Goal: Transaction & Acquisition: Purchase product/service

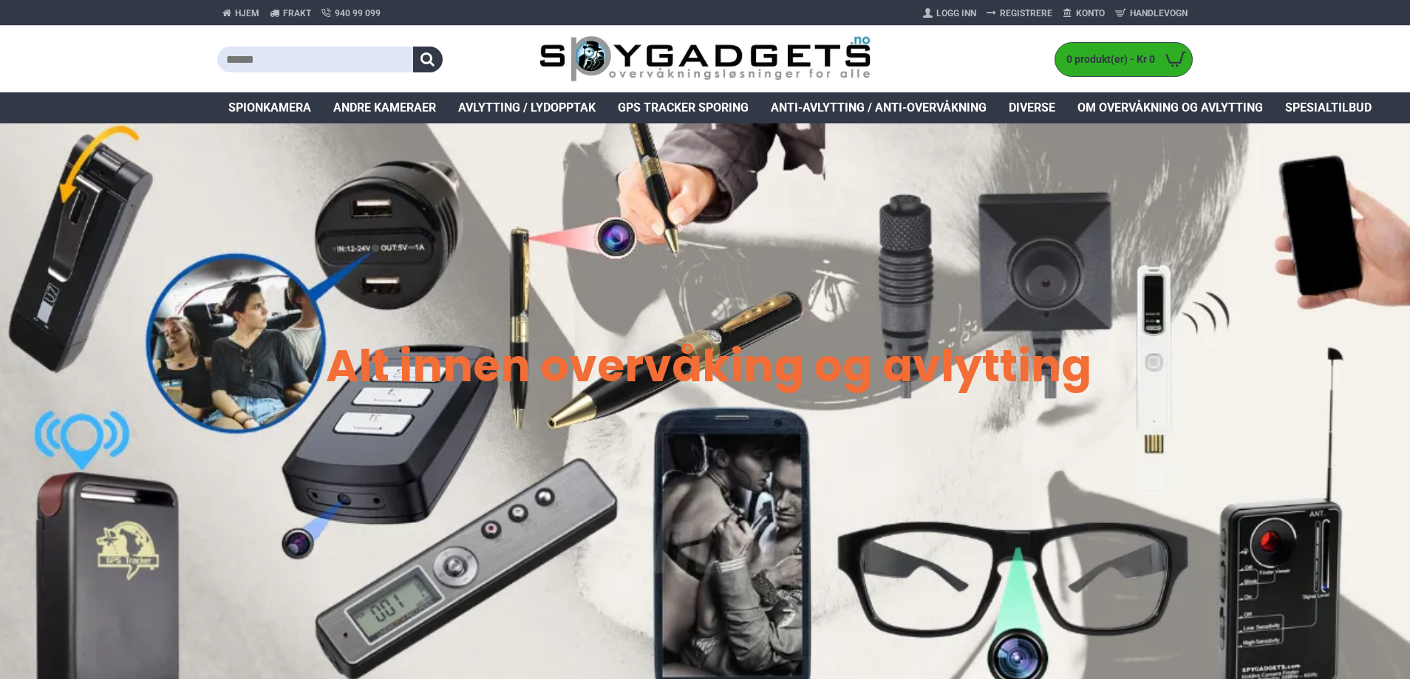
click at [330, 55] on input "text" at bounding box center [315, 60] width 196 height 26
type input "***"
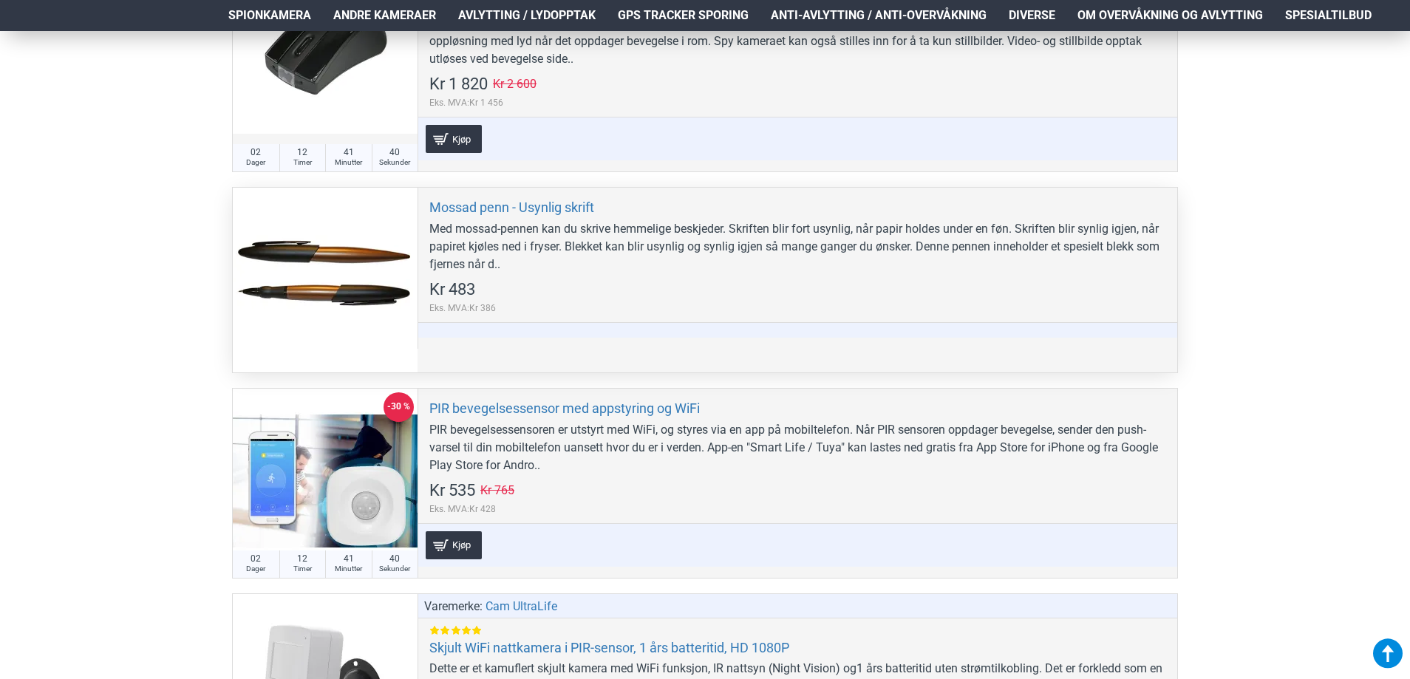
scroll to position [961, 0]
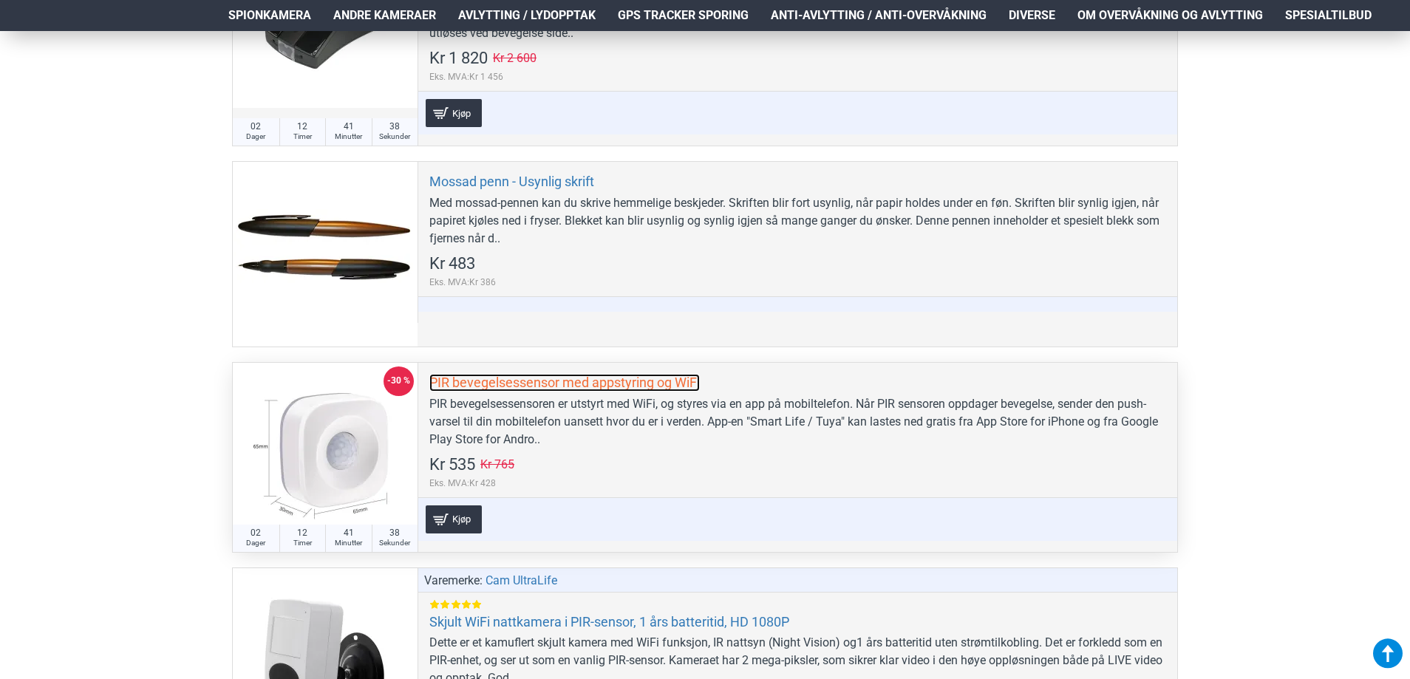
click at [634, 384] on link "PIR bevegelsessensor med appstyring og WiFi" at bounding box center [565, 382] width 271 height 17
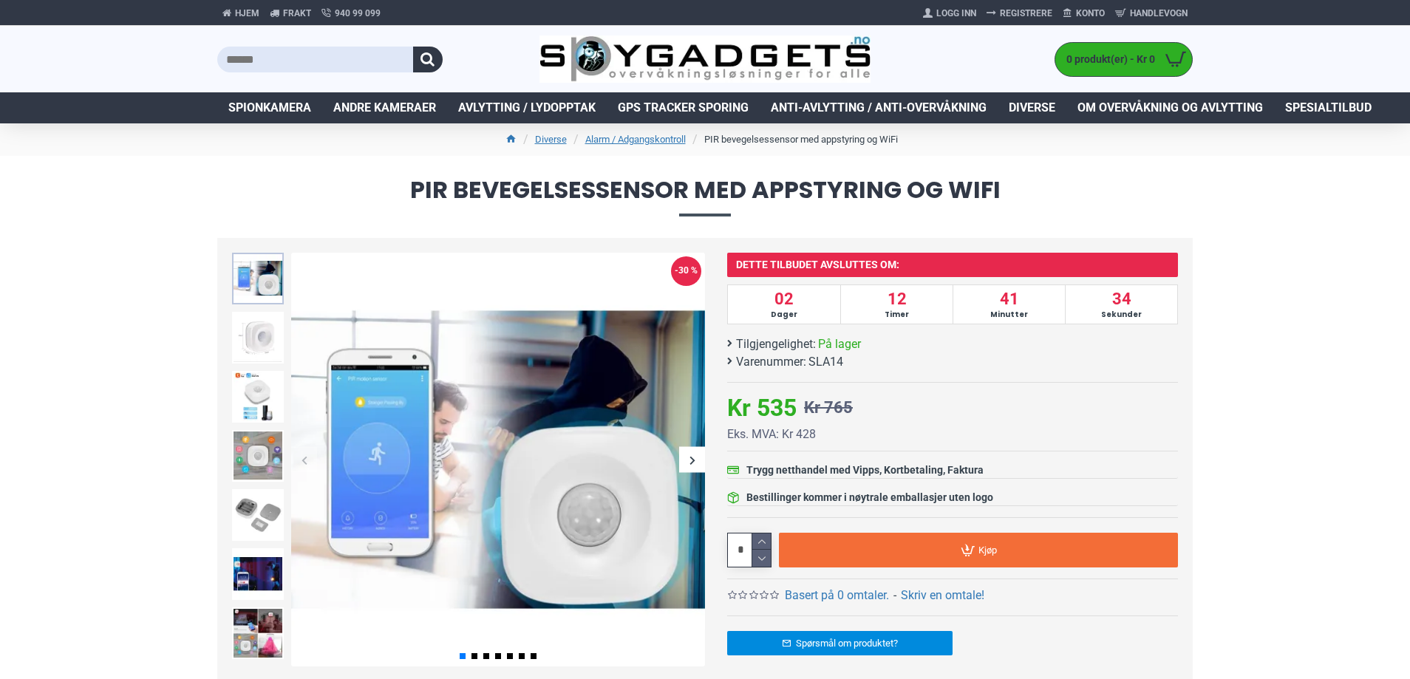
click at [251, 282] on img at bounding box center [258, 279] width 52 height 52
click at [249, 351] on img at bounding box center [258, 338] width 52 height 52
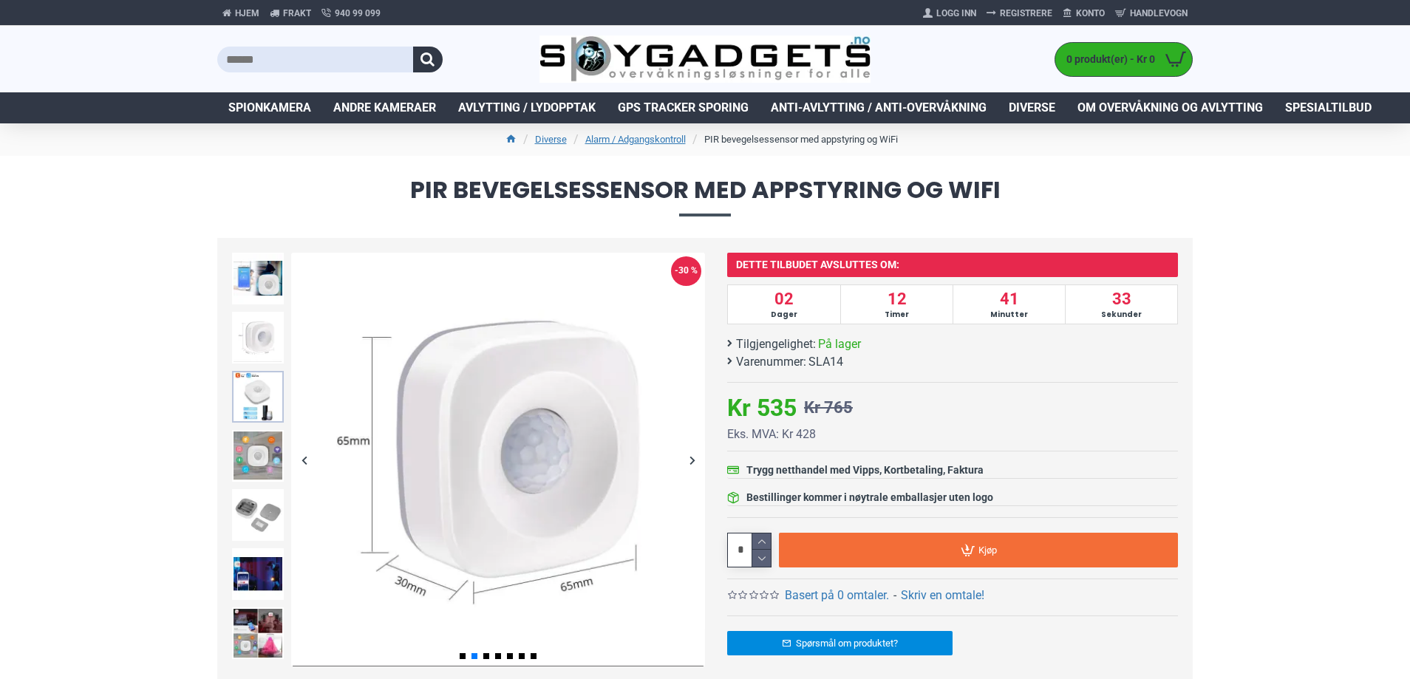
click at [250, 404] on img at bounding box center [258, 397] width 52 height 52
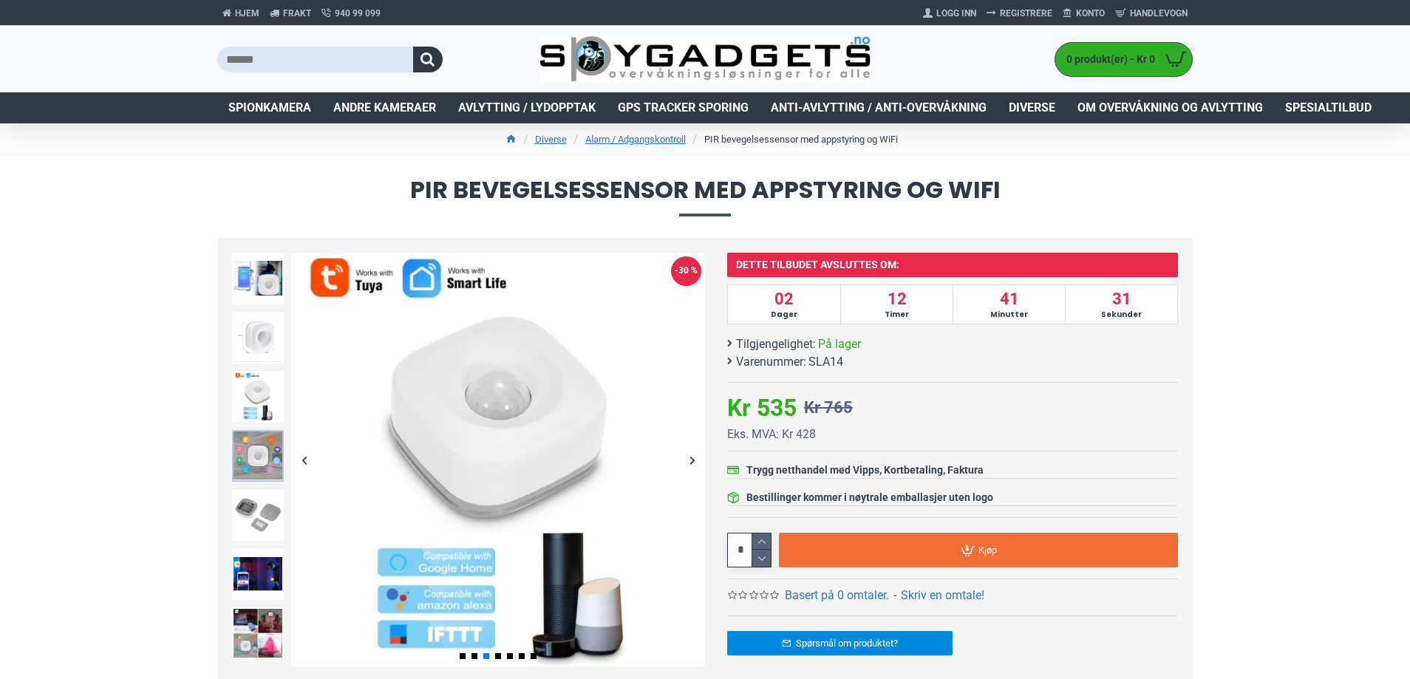
click at [250, 444] on img at bounding box center [258, 456] width 52 height 52
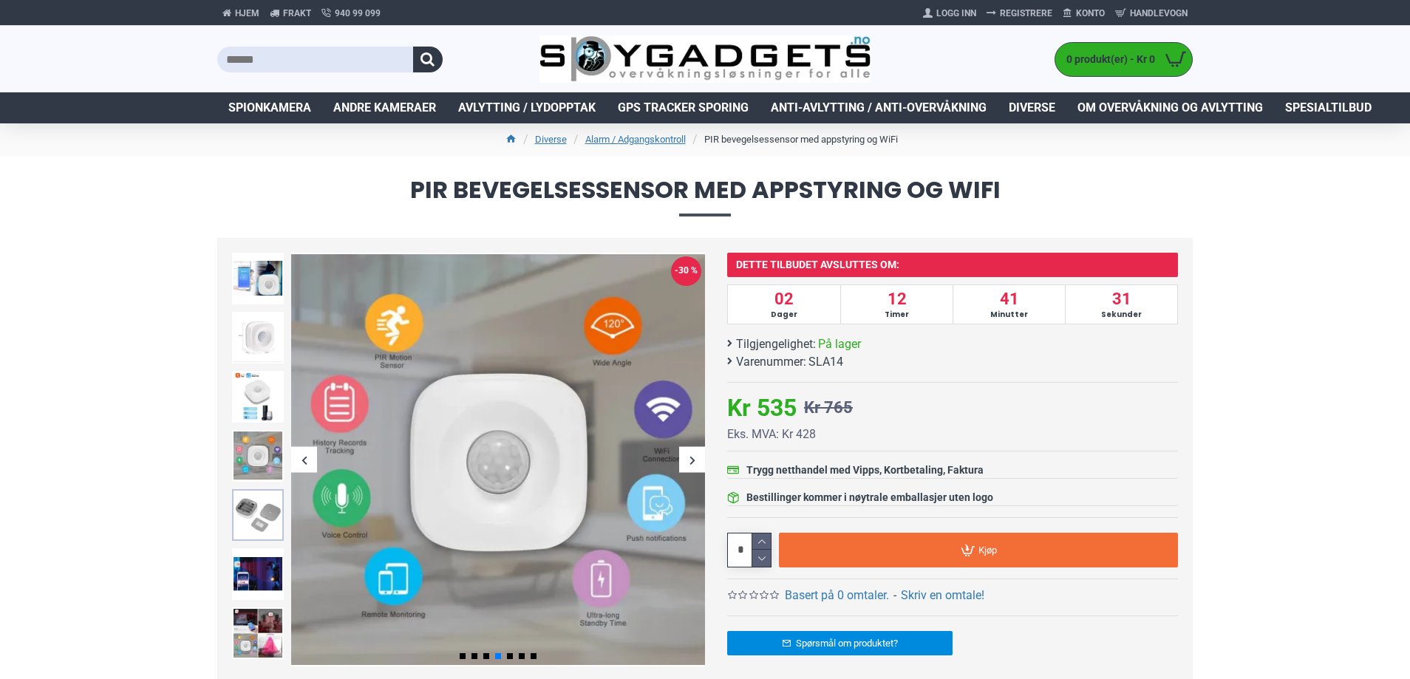
click at [251, 537] on img at bounding box center [258, 515] width 52 height 52
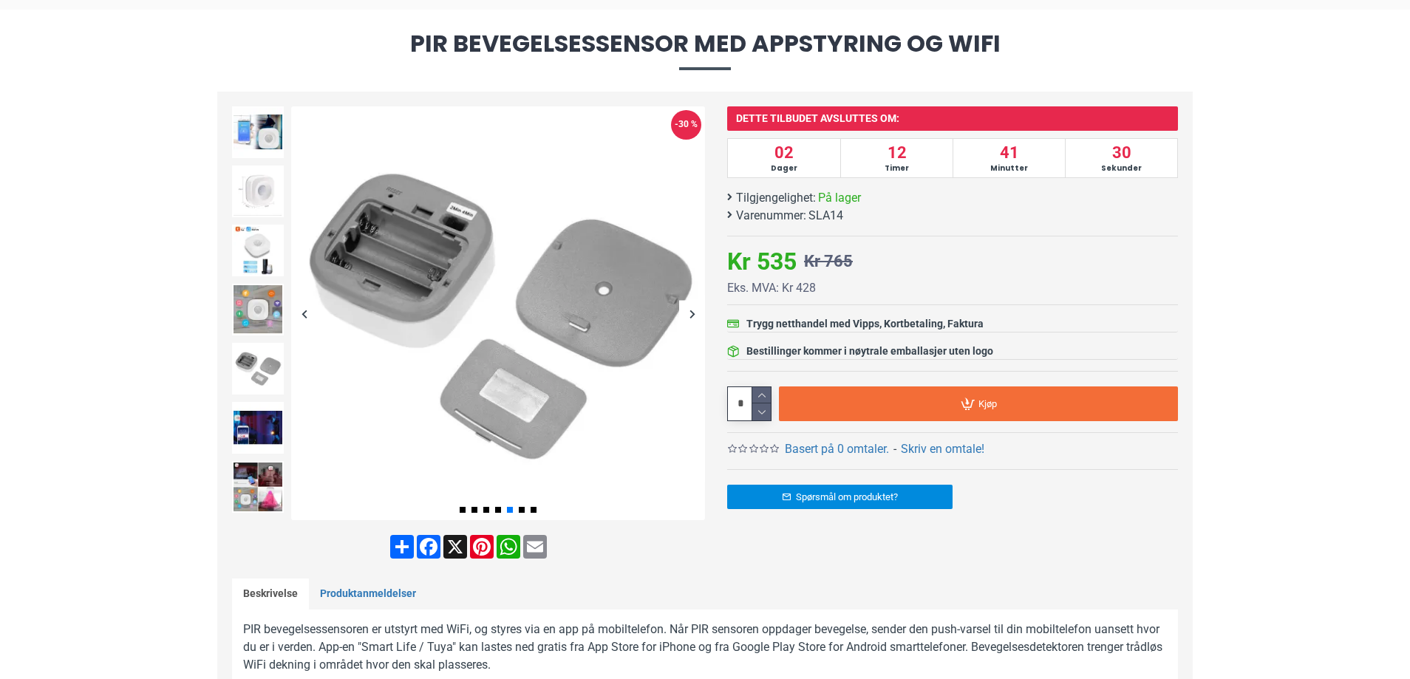
scroll to position [148, 0]
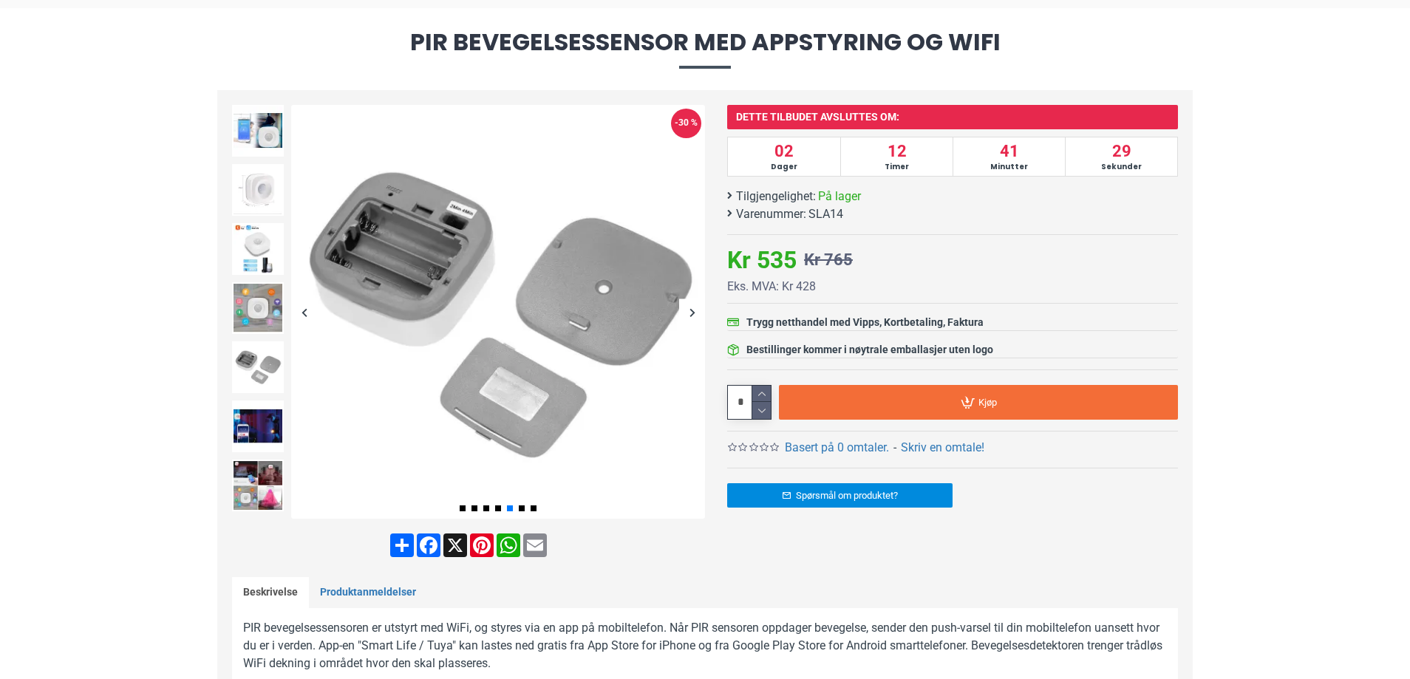
click at [263, 457] on div at bounding box center [257, 485] width 59 height 59
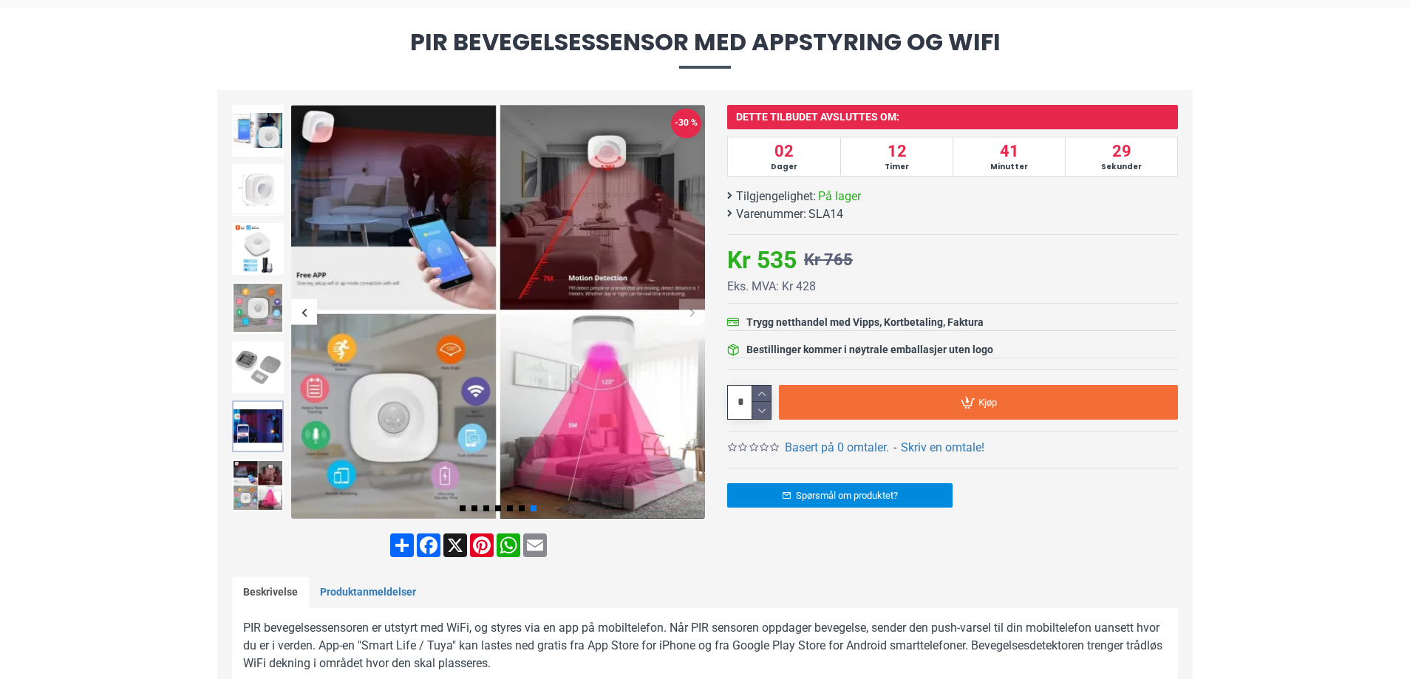
click at [263, 416] on img at bounding box center [258, 427] width 52 height 52
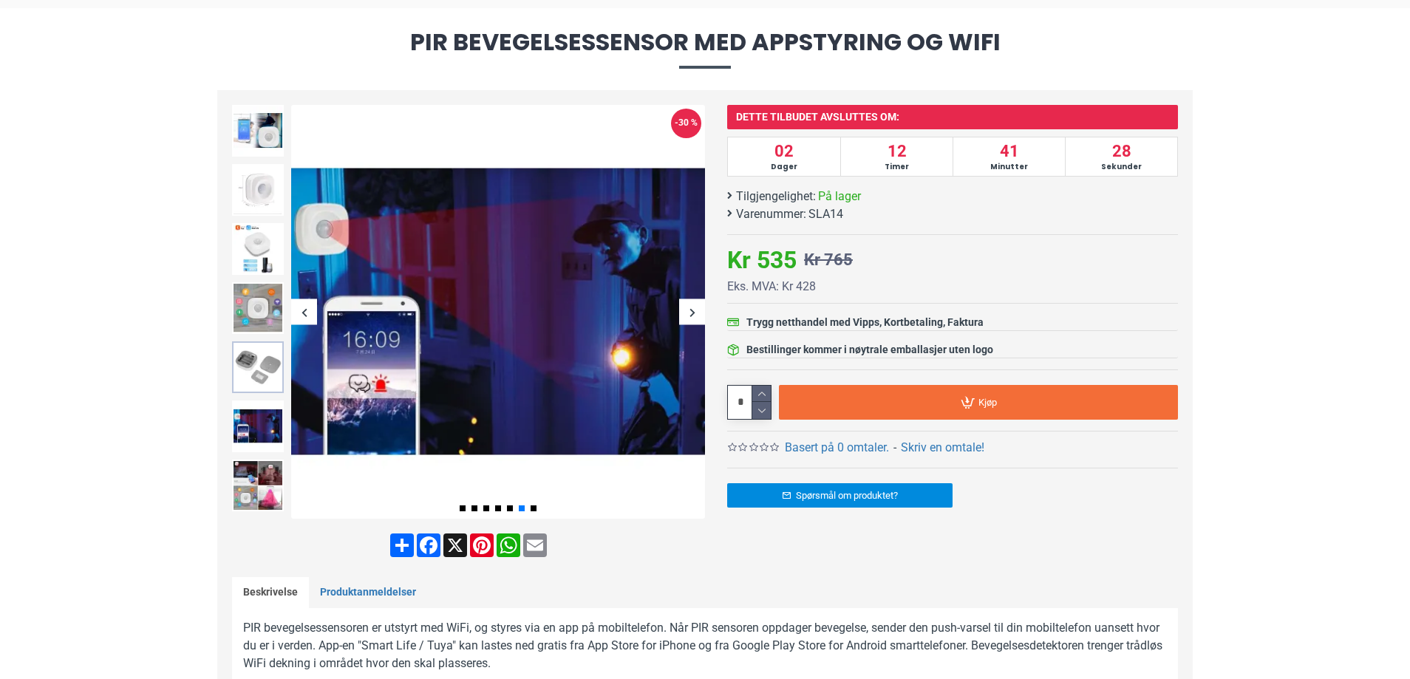
click at [281, 347] on img at bounding box center [258, 368] width 52 height 52
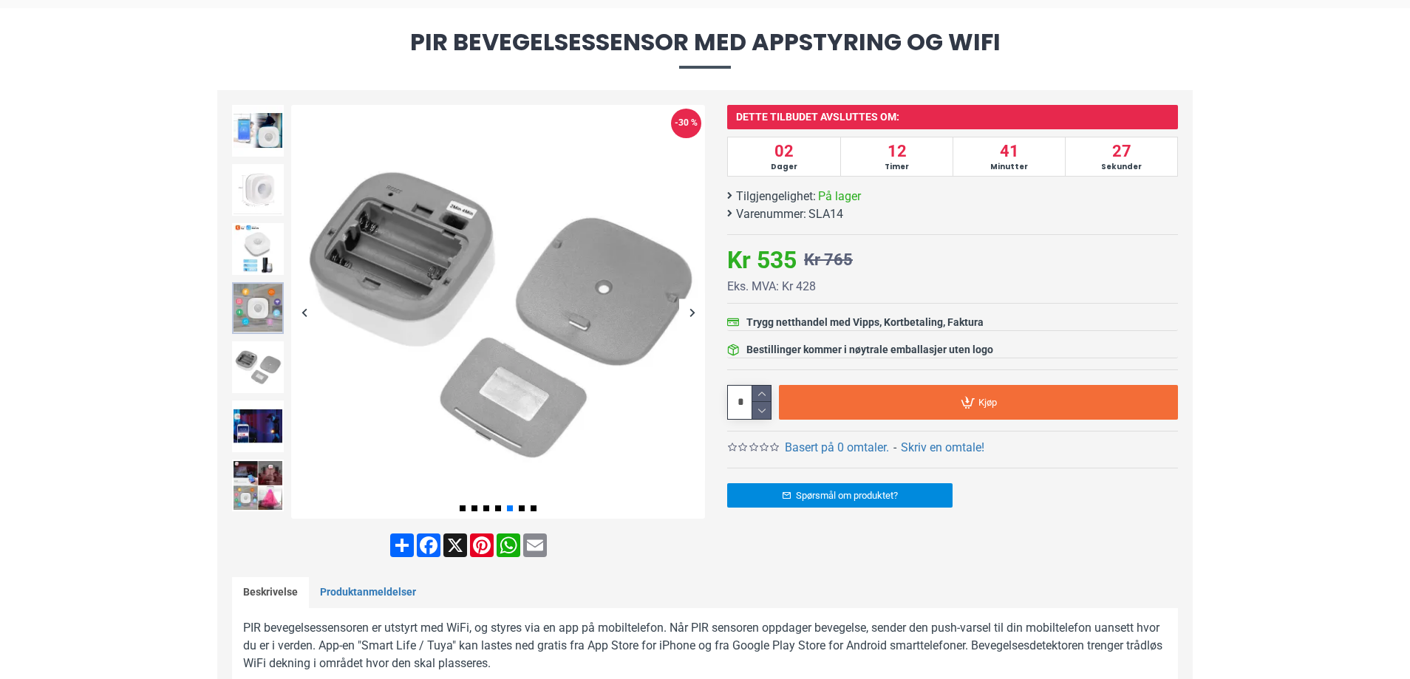
click at [271, 308] on img at bounding box center [258, 308] width 52 height 52
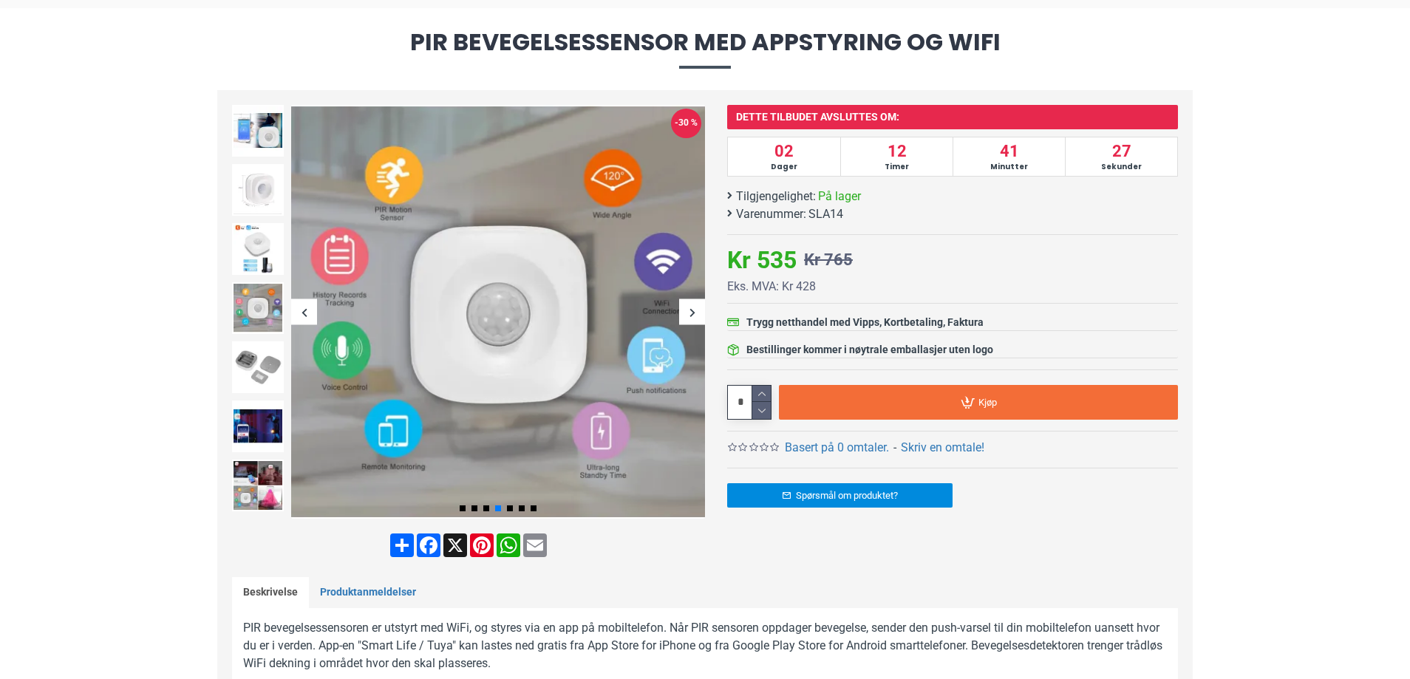
click at [275, 276] on div at bounding box center [257, 249] width 59 height 59
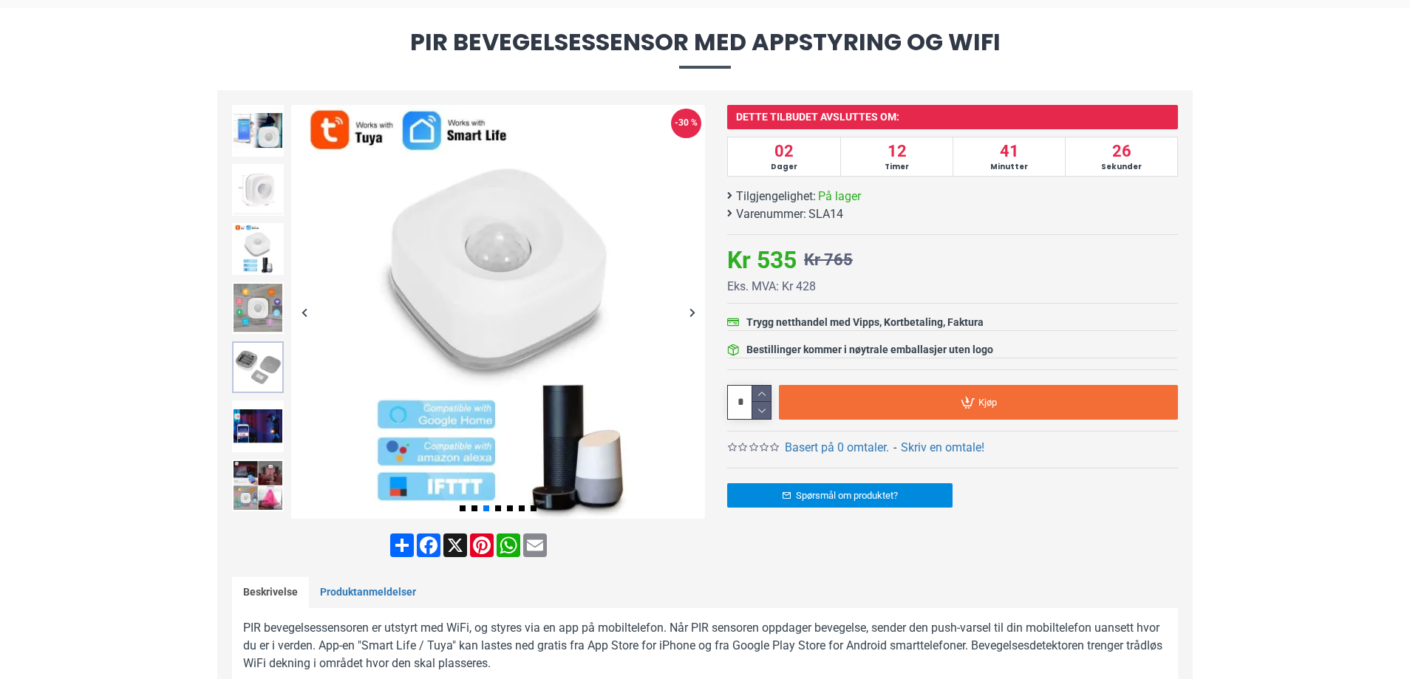
click at [248, 372] on img at bounding box center [258, 368] width 52 height 52
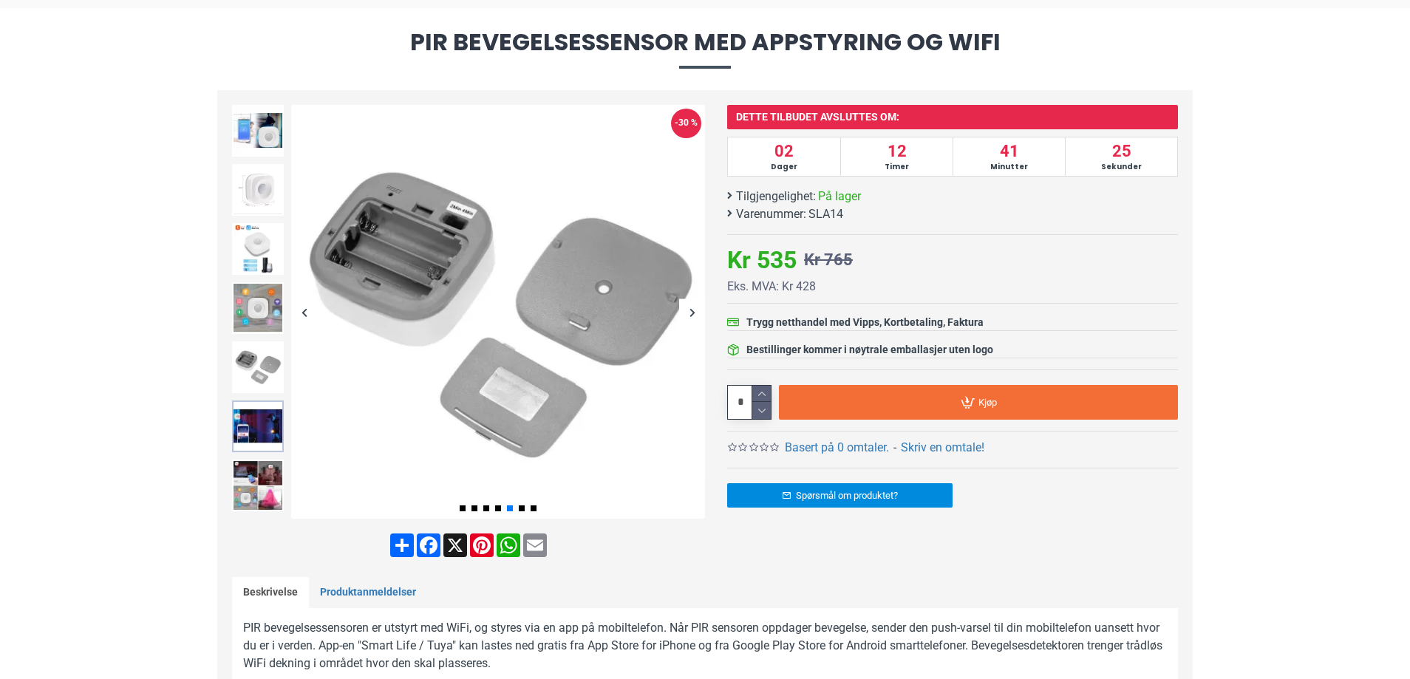
click at [253, 413] on img at bounding box center [258, 427] width 52 height 52
